Goal: Task Accomplishment & Management: Complete application form

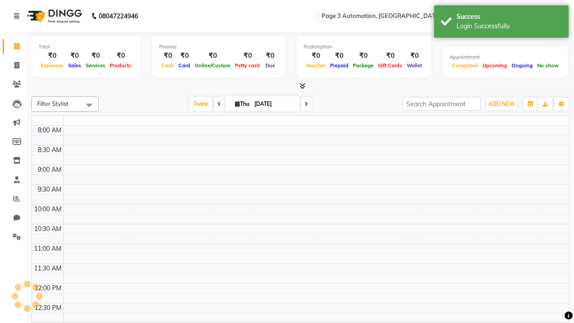
select select "en"
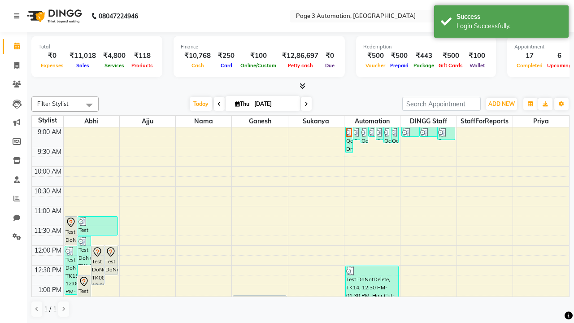
click at [18, 16] on icon at bounding box center [16, 16] width 5 height 6
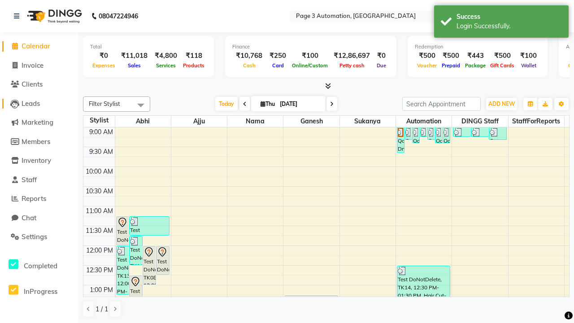
click at [39, 103] on span "Leads" at bounding box center [31, 103] width 18 height 9
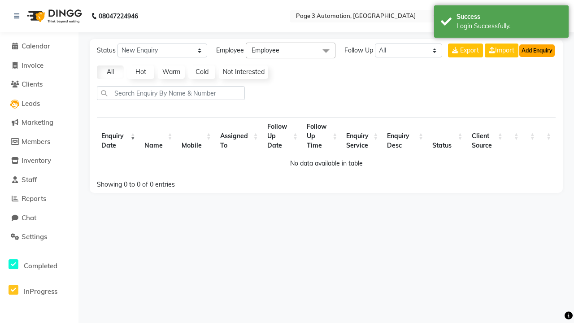
click at [537, 50] on button "Add Enquiry" at bounding box center [536, 50] width 35 height 13
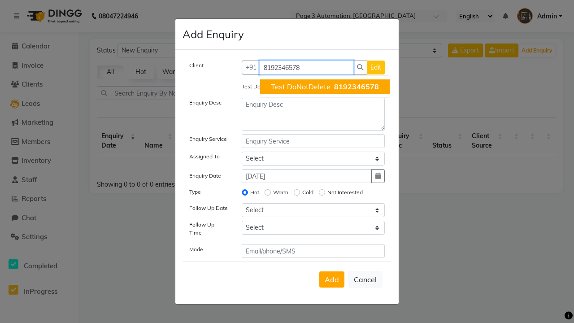
click at [325, 87] on span "Test DoNotDelete" at bounding box center [301, 86] width 60 height 9
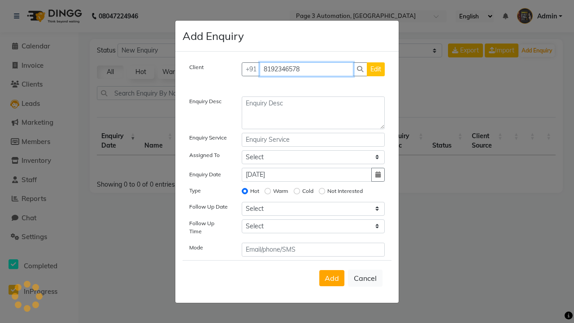
type input "8192346578"
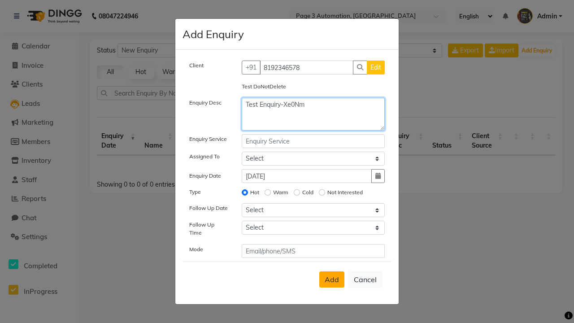
type textarea "Test Enquiry-Xe0Nm"
click at [332, 279] on span "Add" at bounding box center [332, 279] width 14 height 9
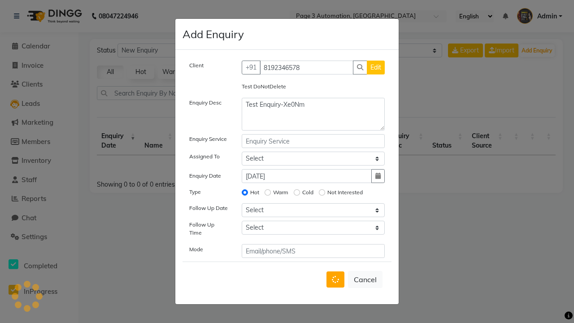
select select
radio input "false"
select select
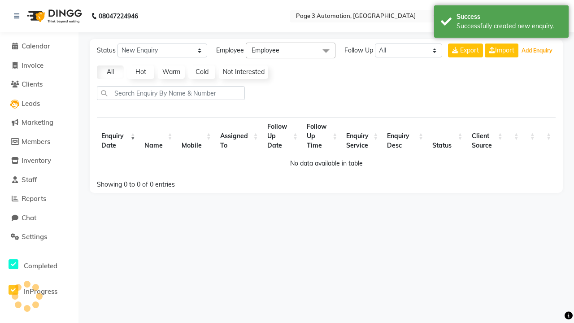
select select "10"
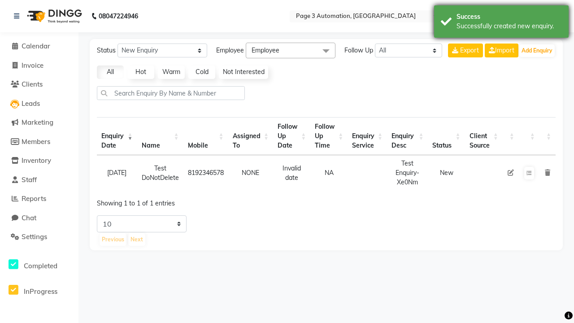
click at [501, 23] on div "Successfully created new enquiry." at bounding box center [509, 26] width 105 height 9
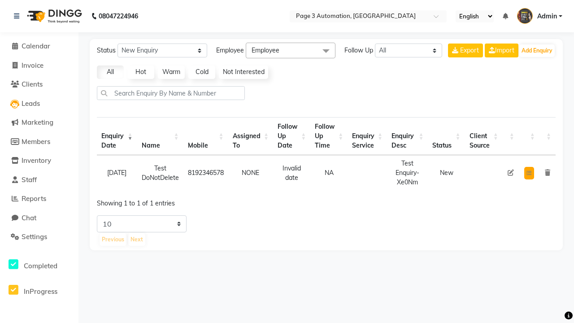
click at [529, 173] on icon at bounding box center [529, 172] width 5 height 5
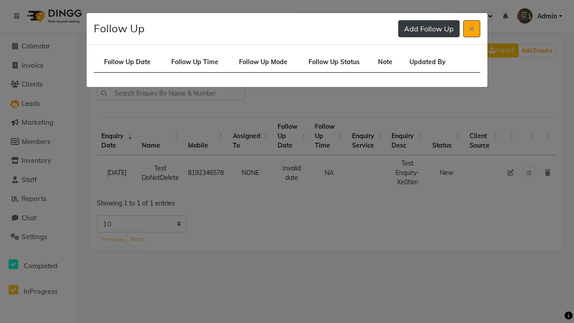
click at [429, 29] on button "Add Follow Up" at bounding box center [428, 28] width 61 height 17
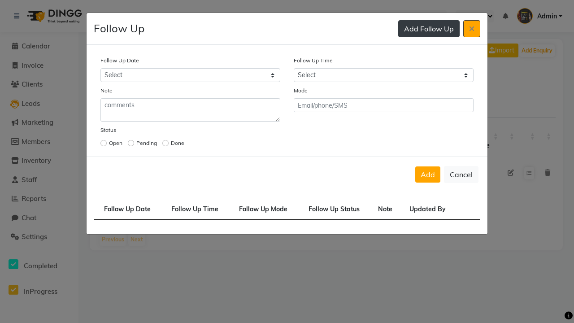
select select "2025-09-04"
select select "420"
click at [104, 143] on input "radio" at bounding box center [103, 143] width 6 height 6
radio input "true"
click at [428, 174] on button "Add" at bounding box center [427, 174] width 25 height 16
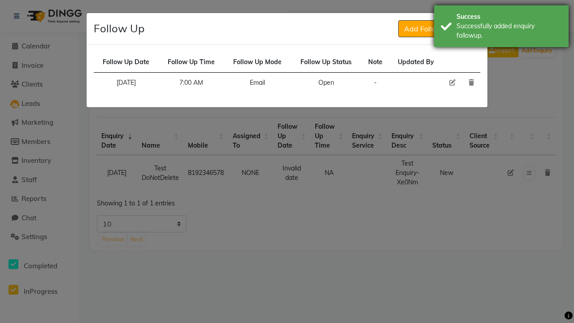
click at [501, 27] on div "Successfully added enquiry followup." at bounding box center [509, 31] width 105 height 19
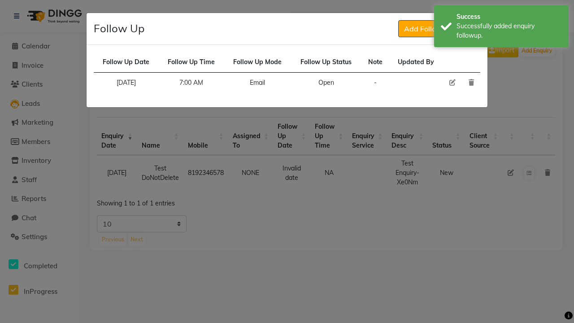
click at [452, 83] on icon at bounding box center [452, 82] width 6 height 6
select select "2025-09-04"
select select "420"
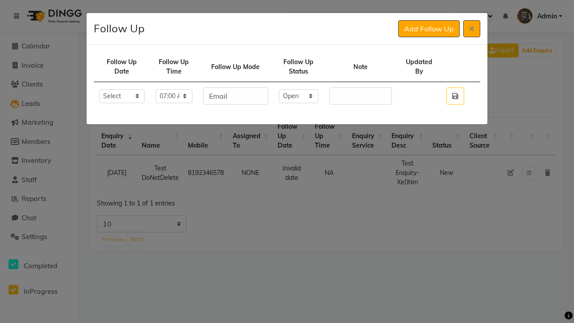
select select "Done"
click at [455, 96] on icon "button" at bounding box center [455, 95] width 6 height 7
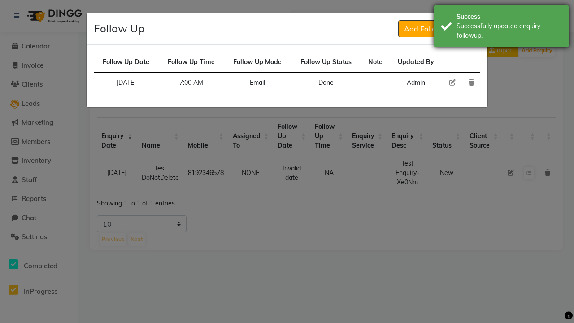
click at [501, 27] on div "Successfully updated enquiry followup." at bounding box center [509, 31] width 105 height 19
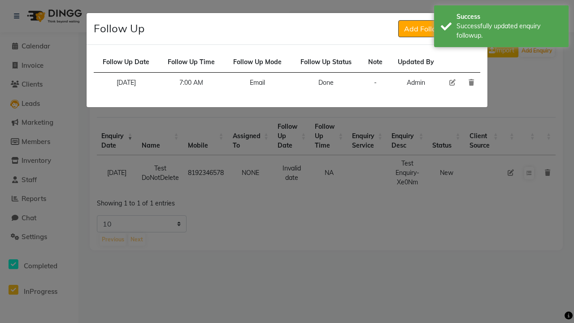
click at [472, 29] on icon at bounding box center [471, 28] width 5 height 7
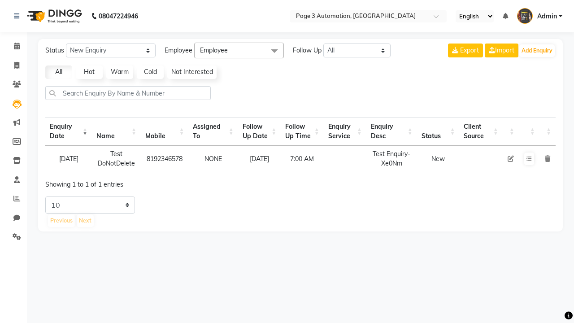
select select "10"
click at [529, 159] on icon at bounding box center [529, 158] width 5 height 5
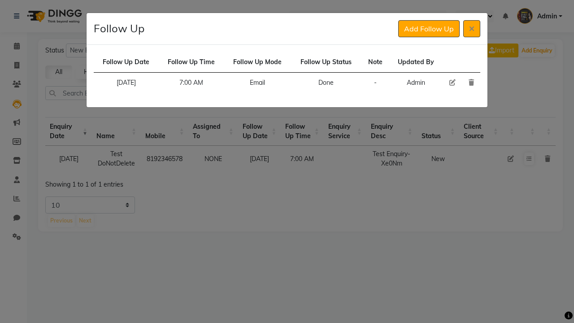
click at [471, 83] on icon at bounding box center [471, 82] width 5 height 6
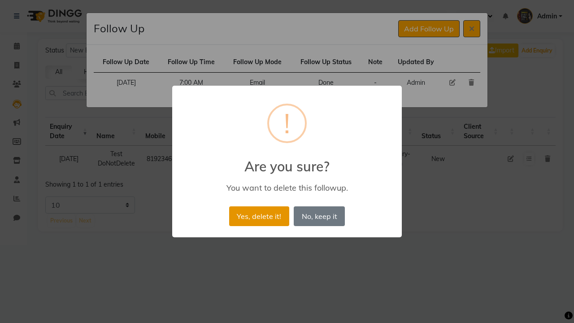
click at [259, 216] on button "Yes, delete it!" at bounding box center [259, 216] width 60 height 20
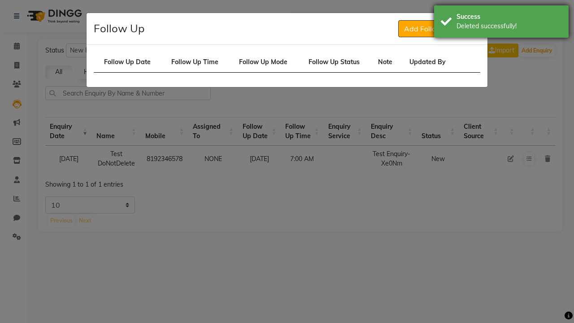
click at [501, 23] on div "Deleted successfully!" at bounding box center [509, 26] width 105 height 9
click at [472, 29] on icon at bounding box center [471, 28] width 5 height 7
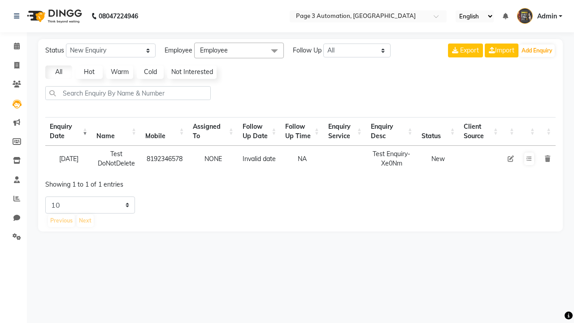
select select "10"
click at [547, 158] on icon at bounding box center [547, 159] width 5 height 6
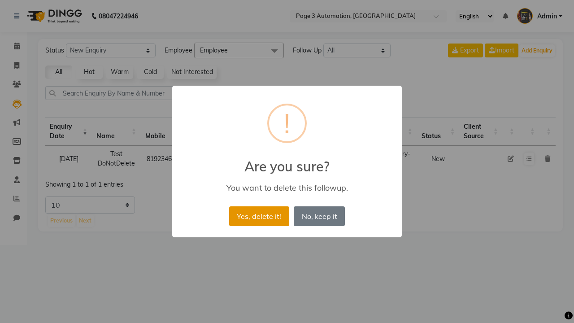
click at [259, 216] on button "Yes, delete it!" at bounding box center [259, 216] width 60 height 20
